Goal: Information Seeking & Learning: Find specific fact

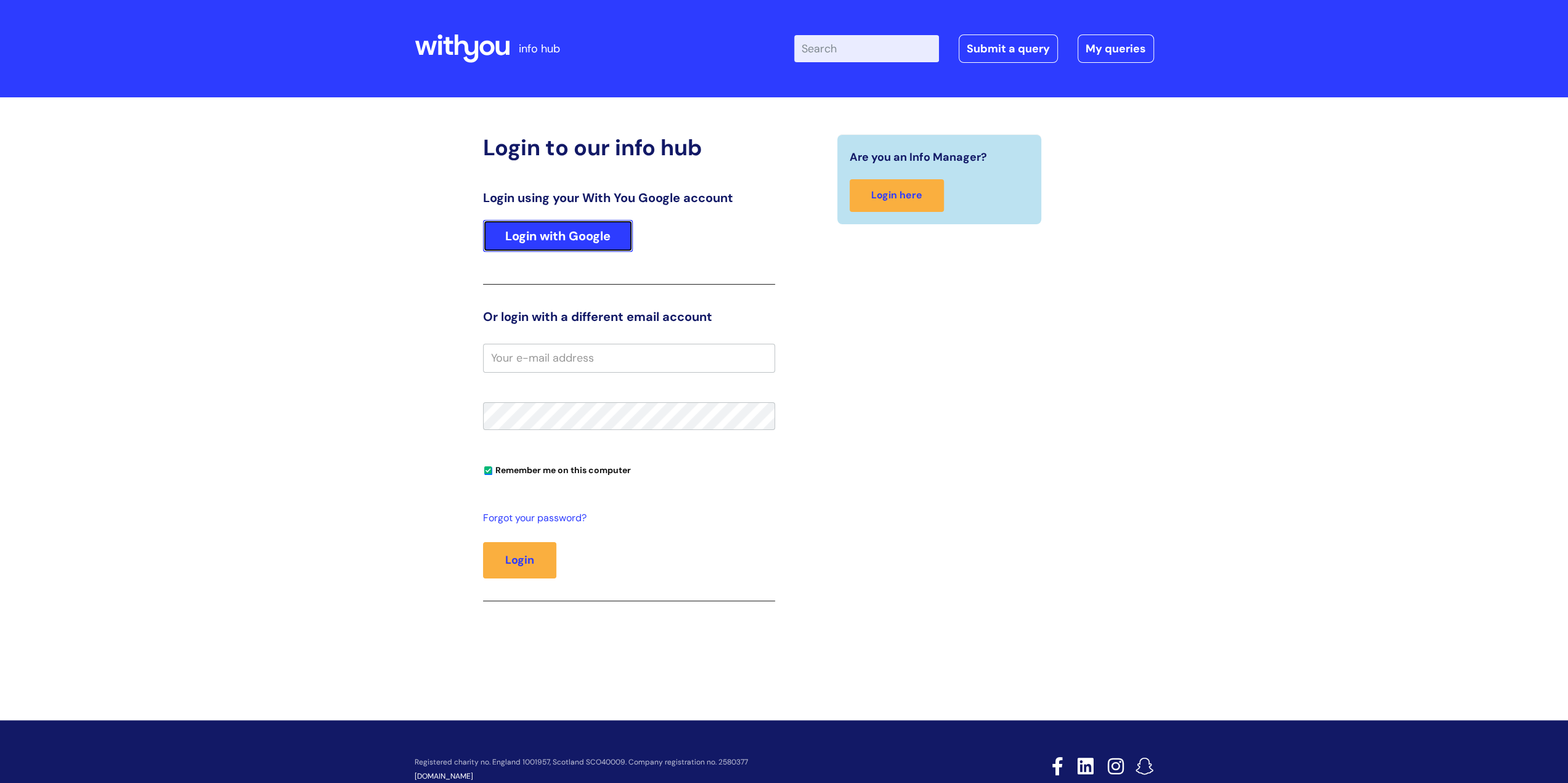
click at [597, 230] on link "Login with Google" at bounding box center [558, 236] width 150 height 32
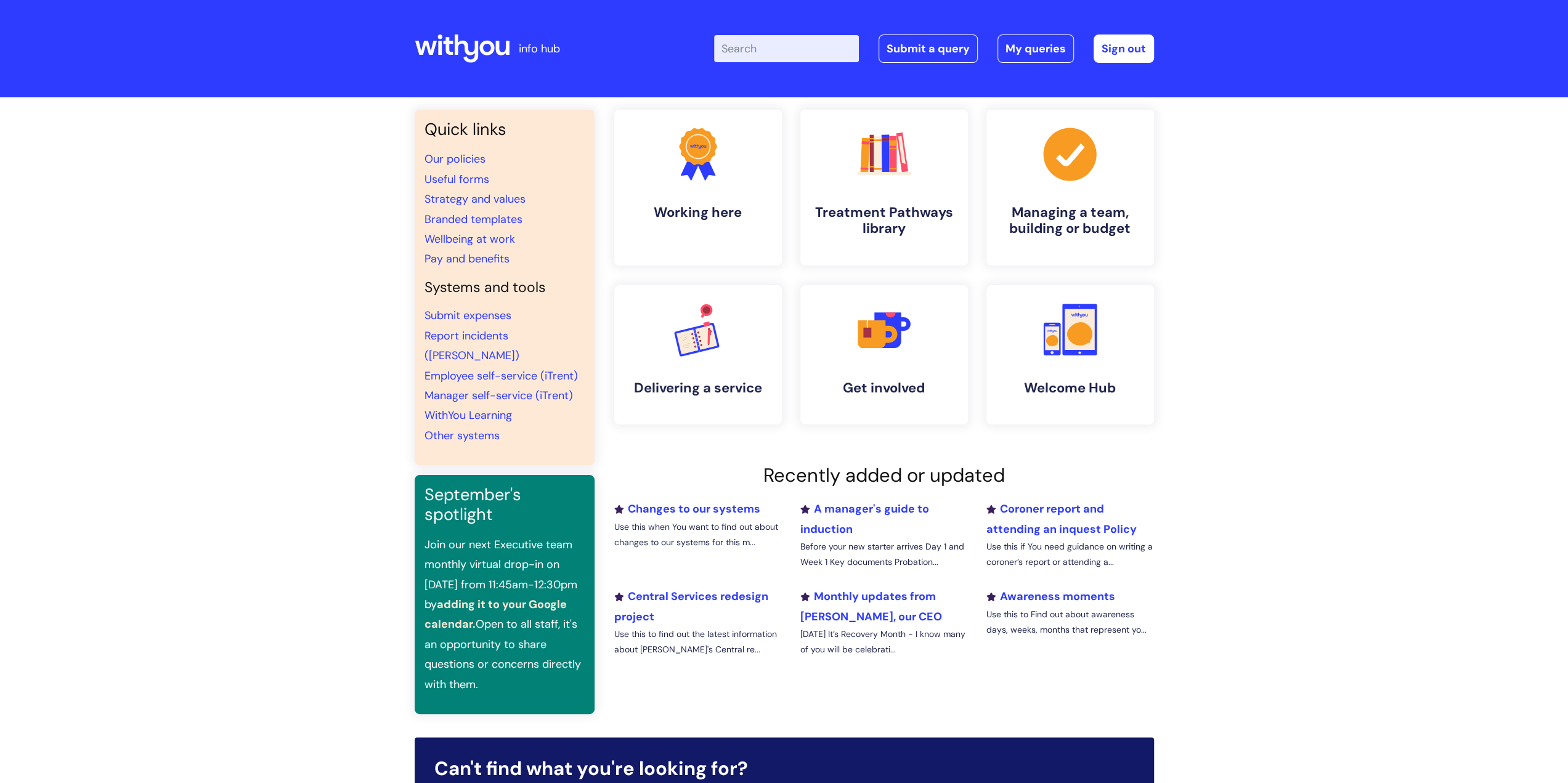
click at [787, 57] on input "Enter your search term here..." at bounding box center [786, 48] width 145 height 27
type input "wifi code"
click button "Search" at bounding box center [0, 0] width 0 height 0
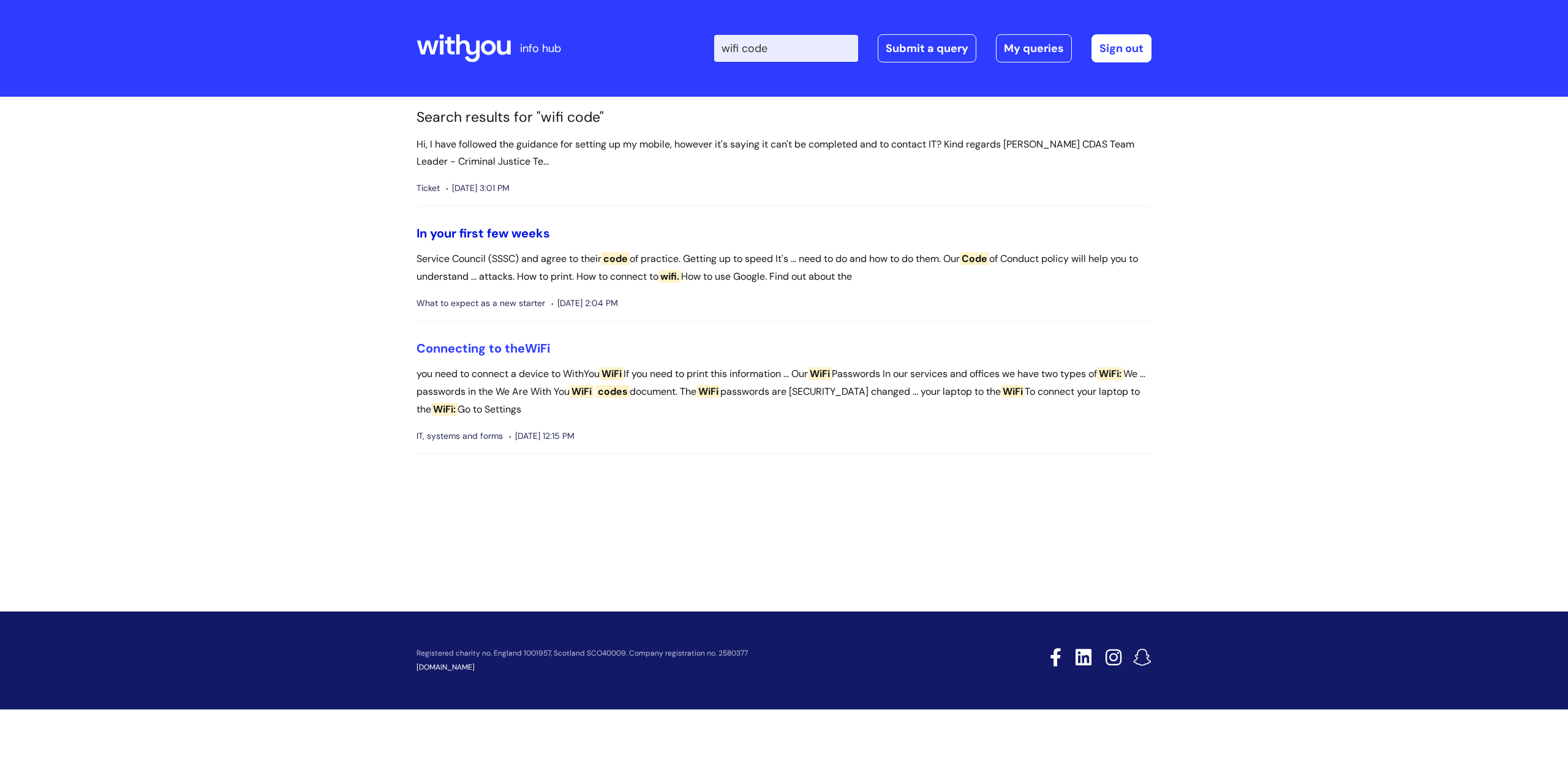
click at [509, 226] on link "In your first few weeks" at bounding box center [483, 233] width 134 height 16
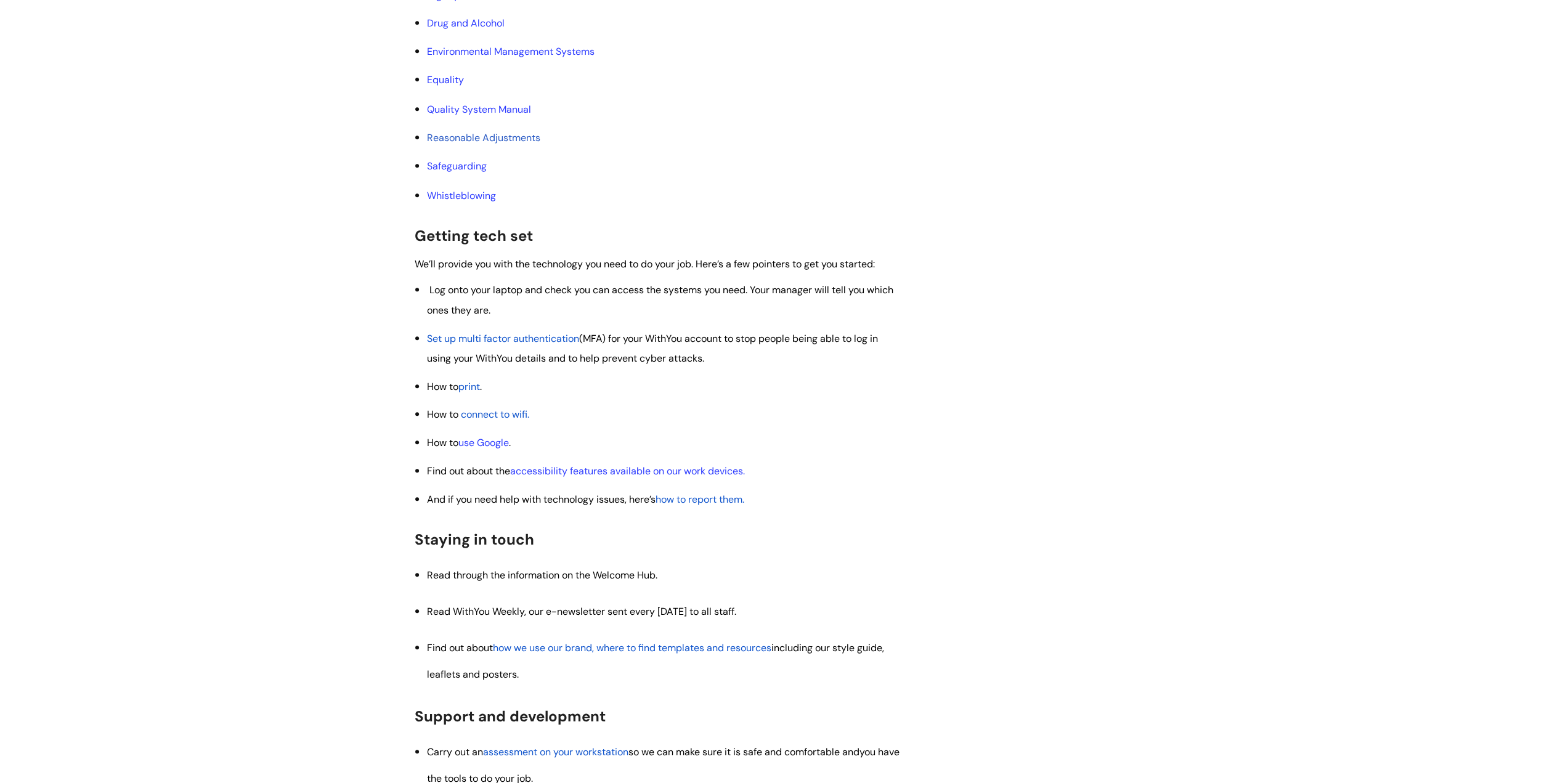
scroll to position [862, 0]
click at [490, 412] on span "connect to wifi" at bounding box center [494, 410] width 67 height 13
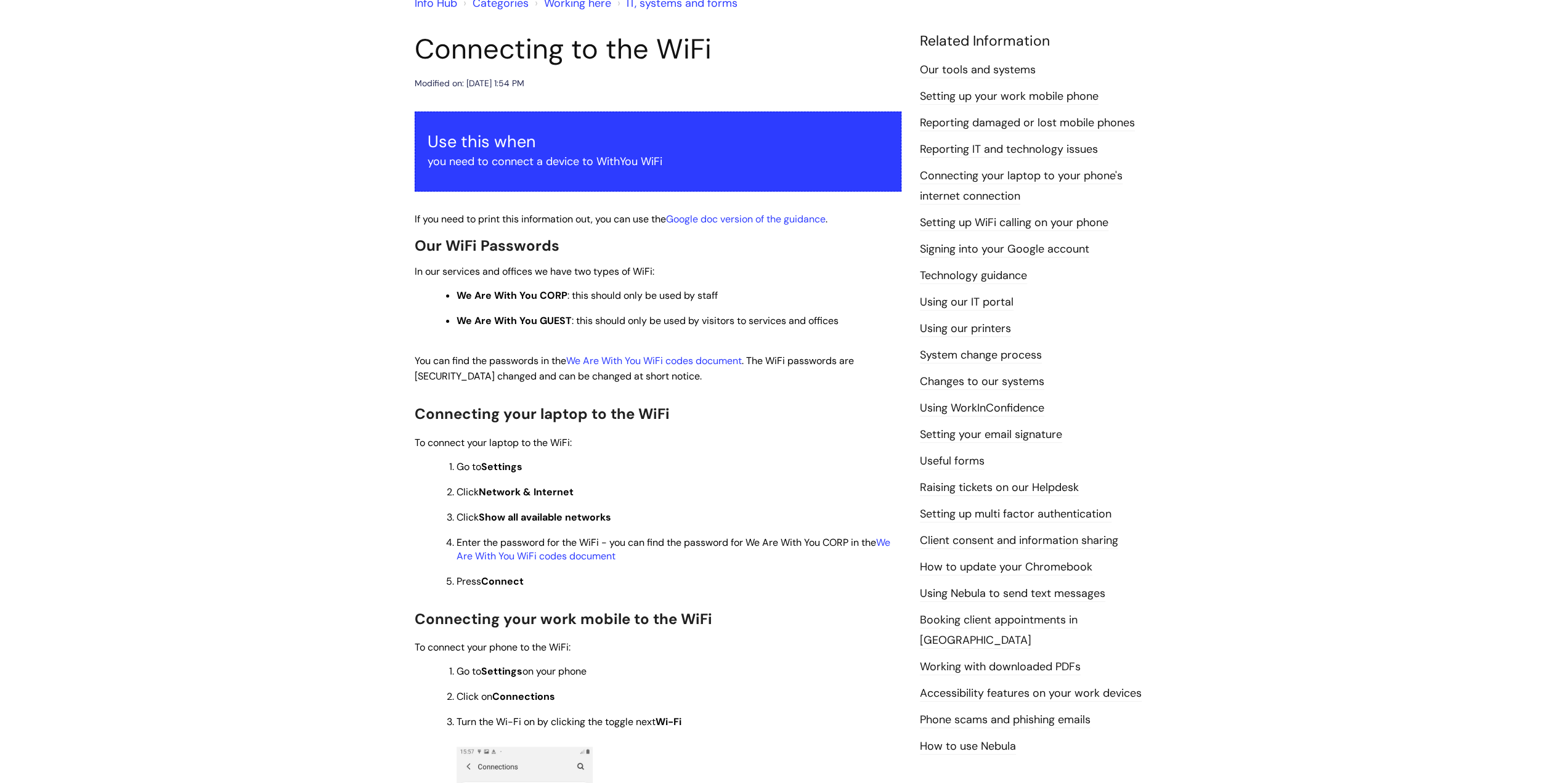
scroll to position [124, 0]
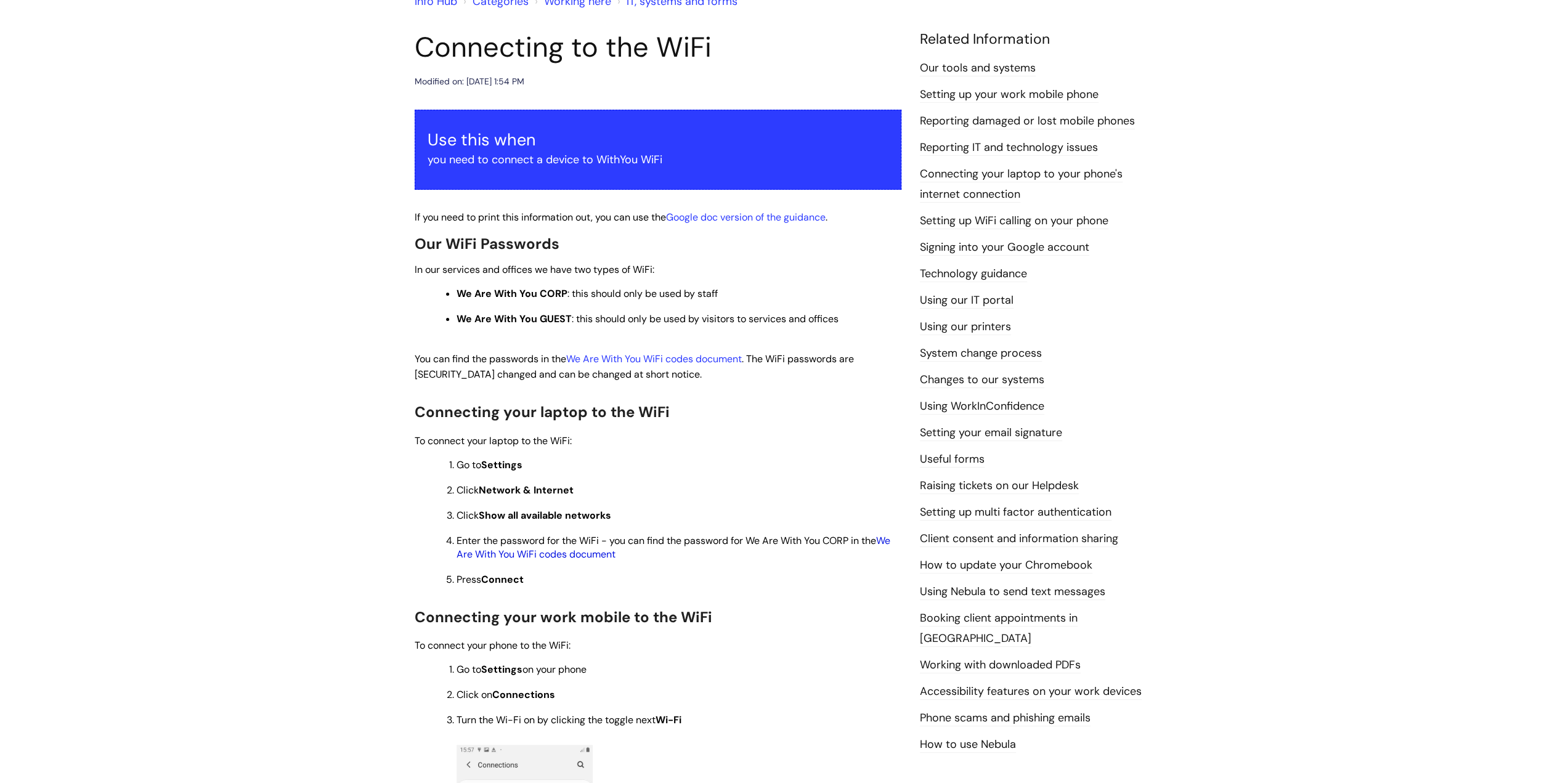
click at [890, 542] on link "We Are With You WiFi codes document" at bounding box center [673, 547] width 434 height 26
